Goal: Task Accomplishment & Management: Use online tool/utility

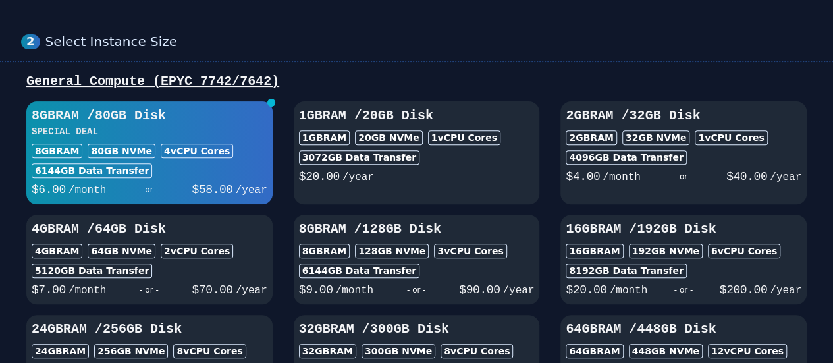
scroll to position [198, 0]
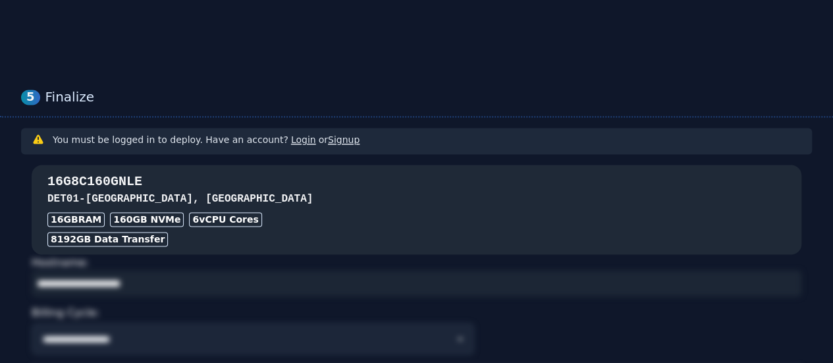
scroll to position [988, 0]
